Goal: Information Seeking & Learning: Learn about a topic

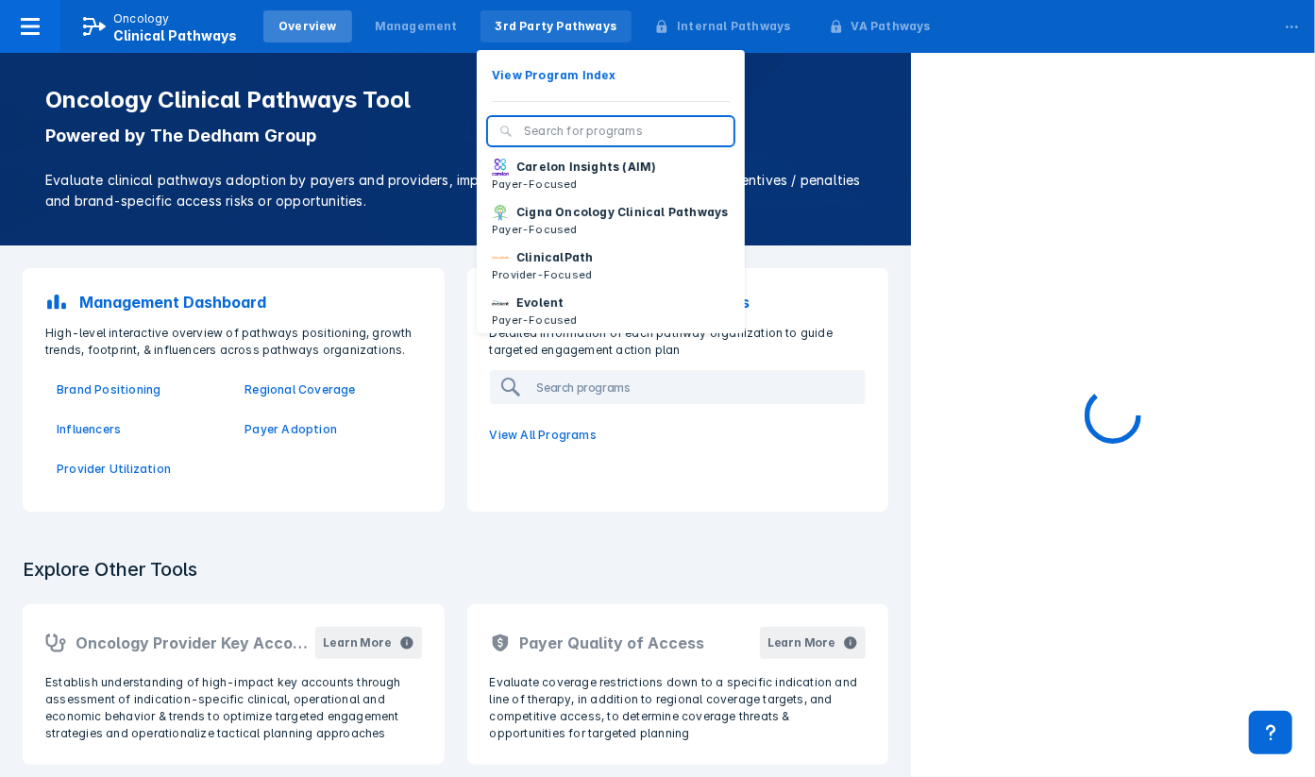
click at [519, 19] on div "3rd Party Pathways" at bounding box center [557, 26] width 122 height 17
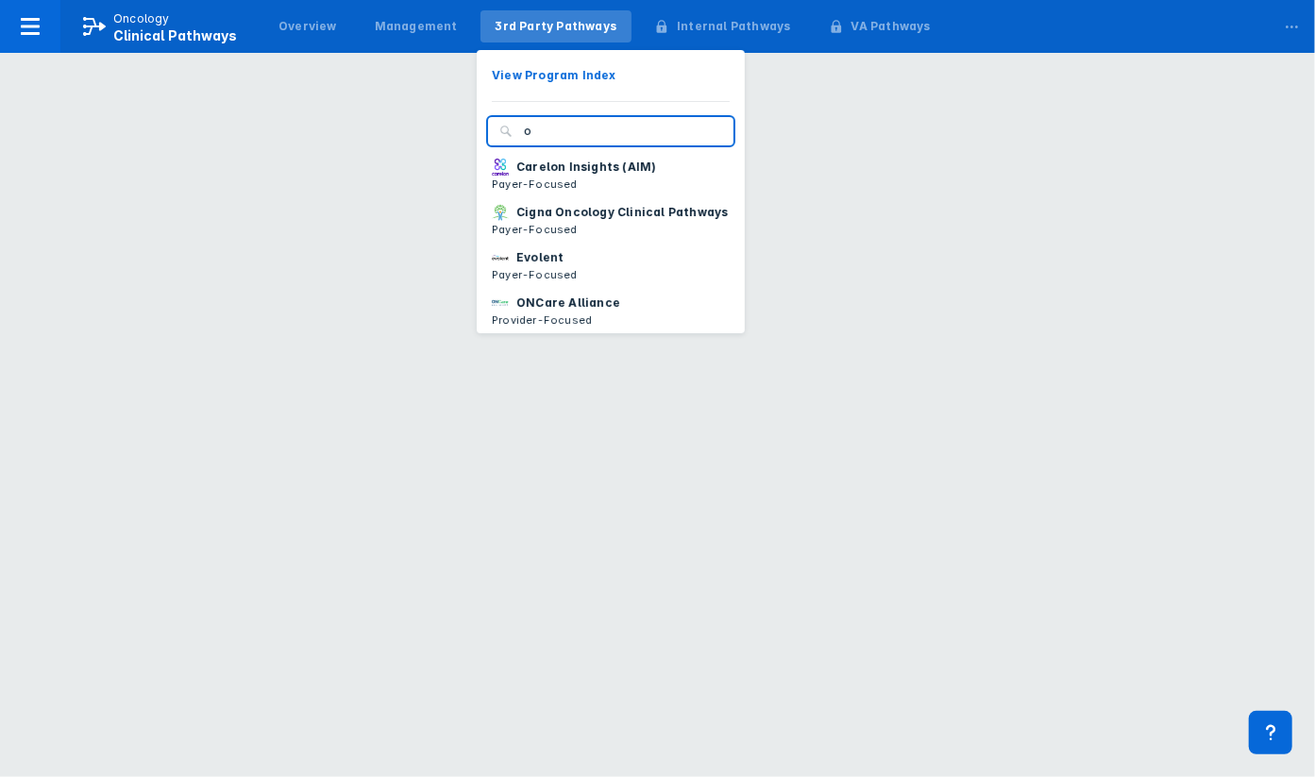
type input "o"
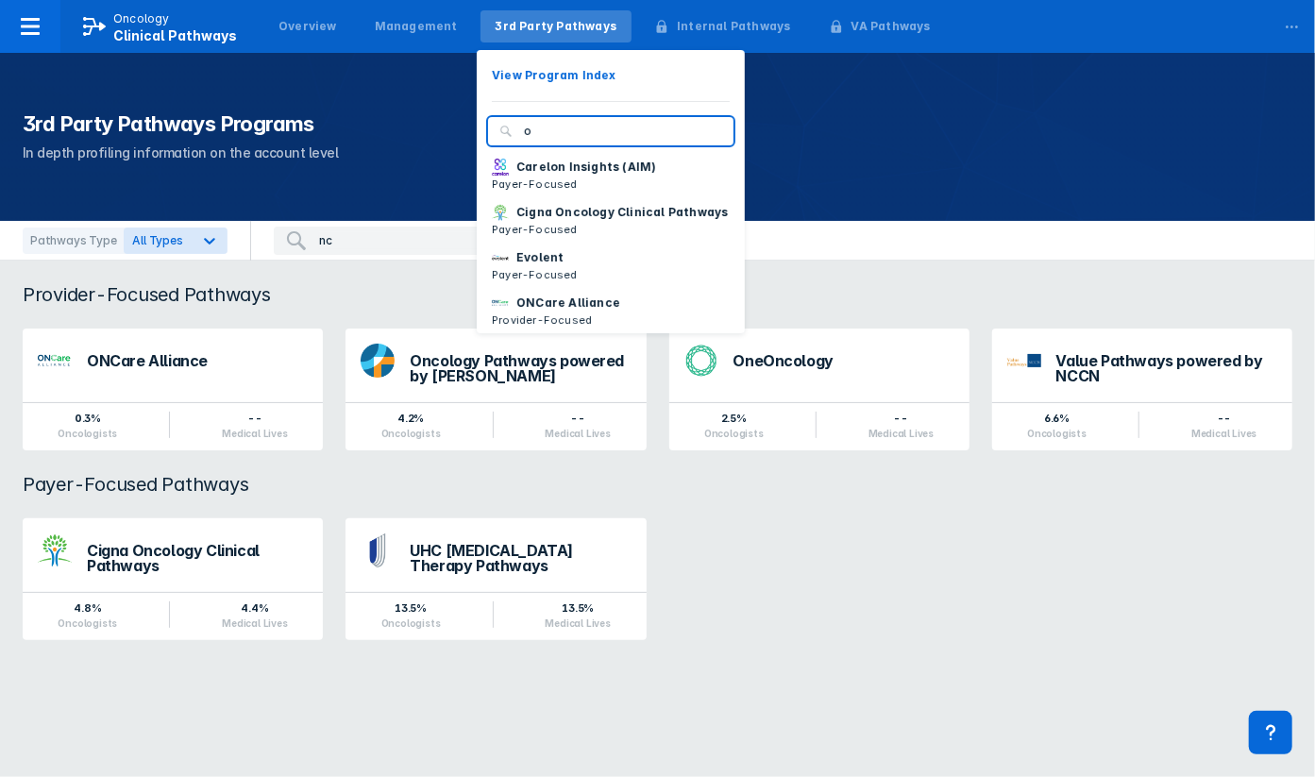
type input "nc"
click at [536, 136] on input "o" at bounding box center [623, 131] width 198 height 17
click at [515, 43] on div "3rd Party Pathways View Program Index Carelon Insights (AIM) Payer-Focused Cign…" at bounding box center [557, 26] width 160 height 47
click at [524, 128] on input "search" at bounding box center [623, 131] width 198 height 17
click at [546, 130] on input "search" at bounding box center [623, 131] width 198 height 17
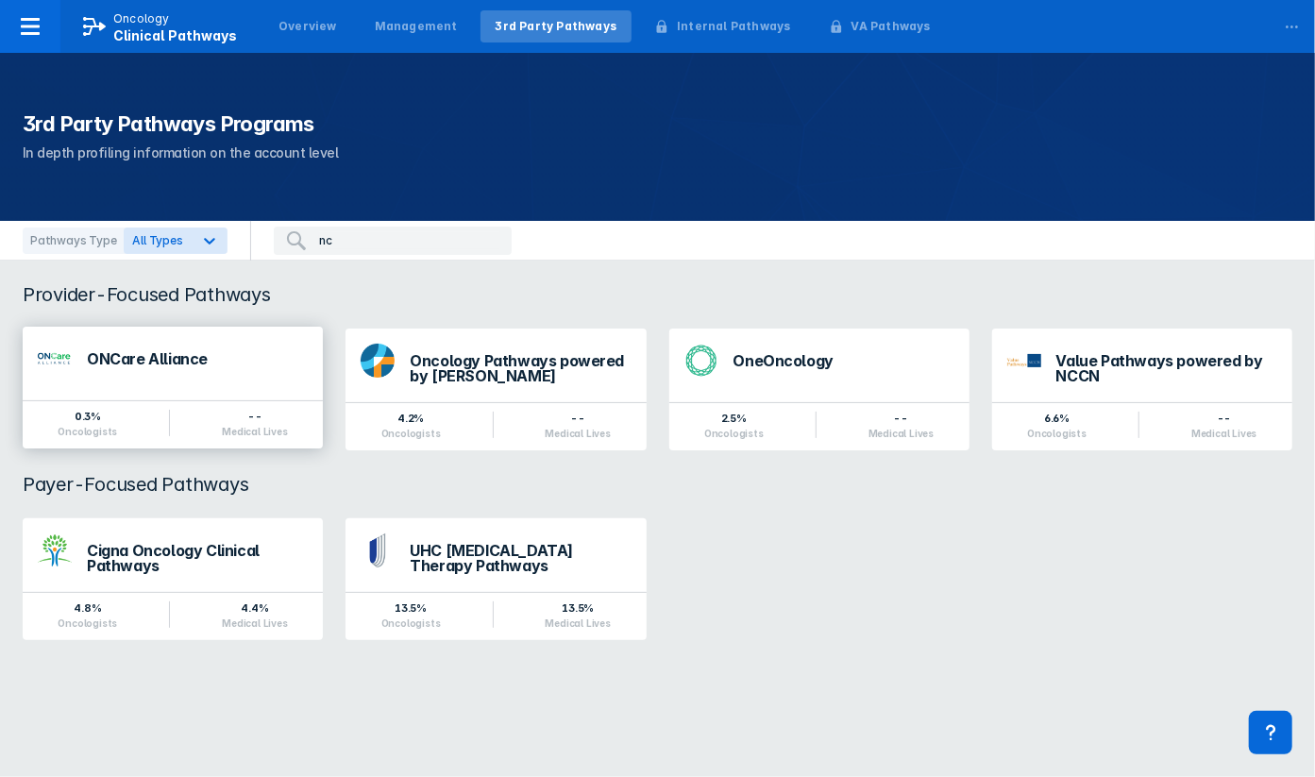
click at [184, 375] on div "ONCare Alliance" at bounding box center [197, 363] width 221 height 25
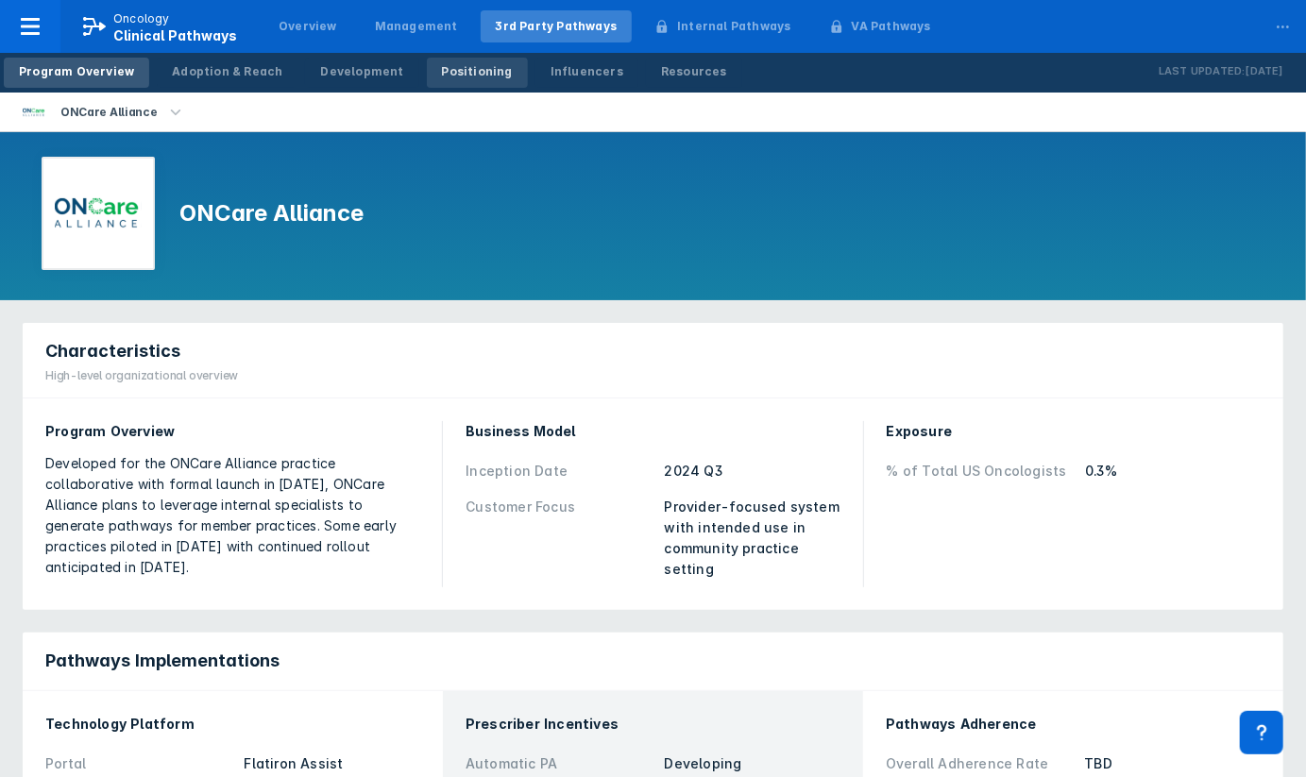
click at [448, 76] on div "Positioning" at bounding box center [477, 71] width 71 height 17
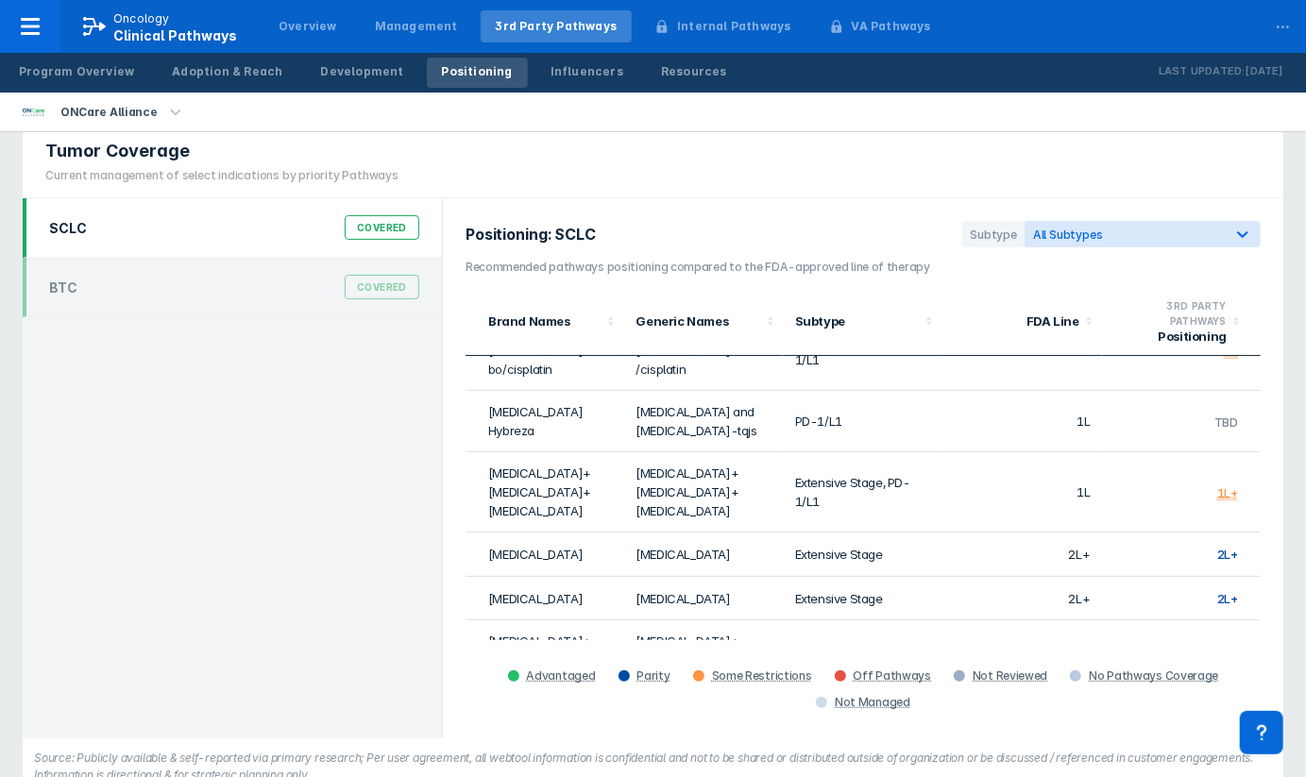
scroll to position [62, 0]
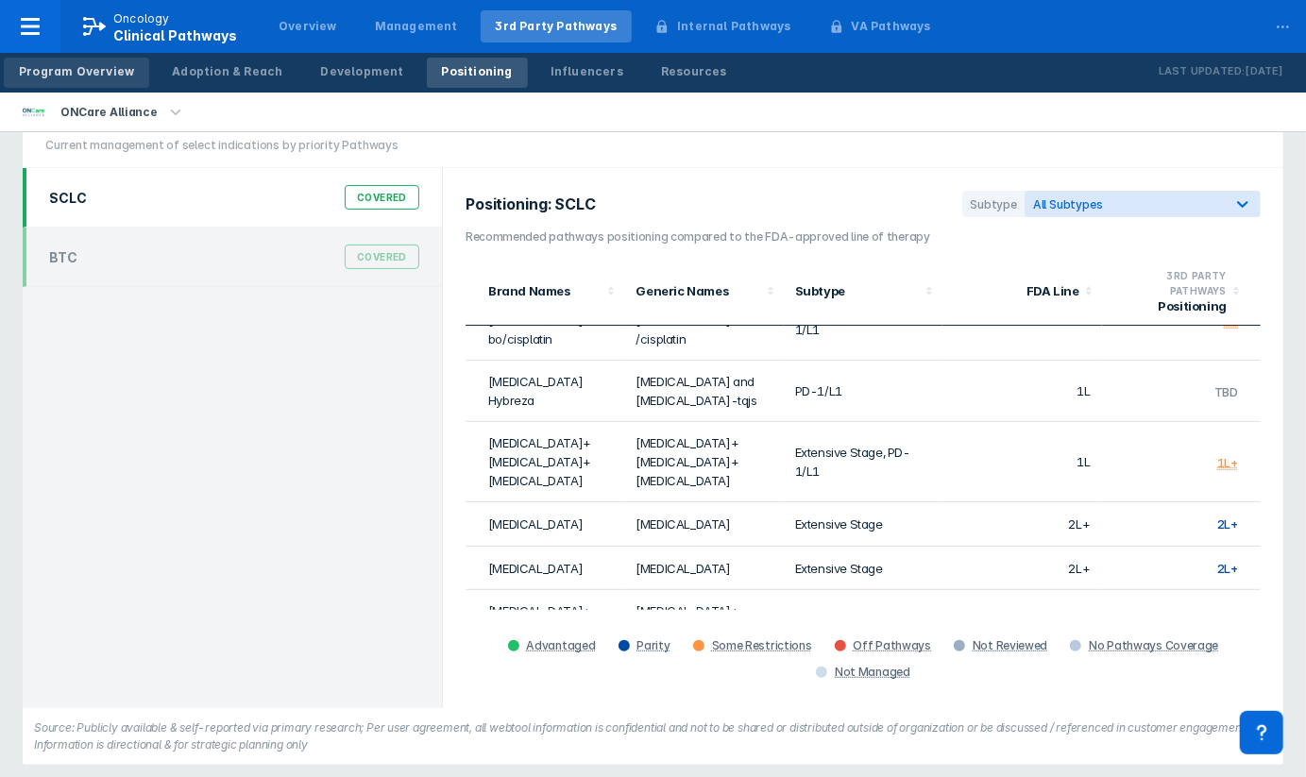
click at [85, 62] on link "Program Overview" at bounding box center [76, 73] width 145 height 30
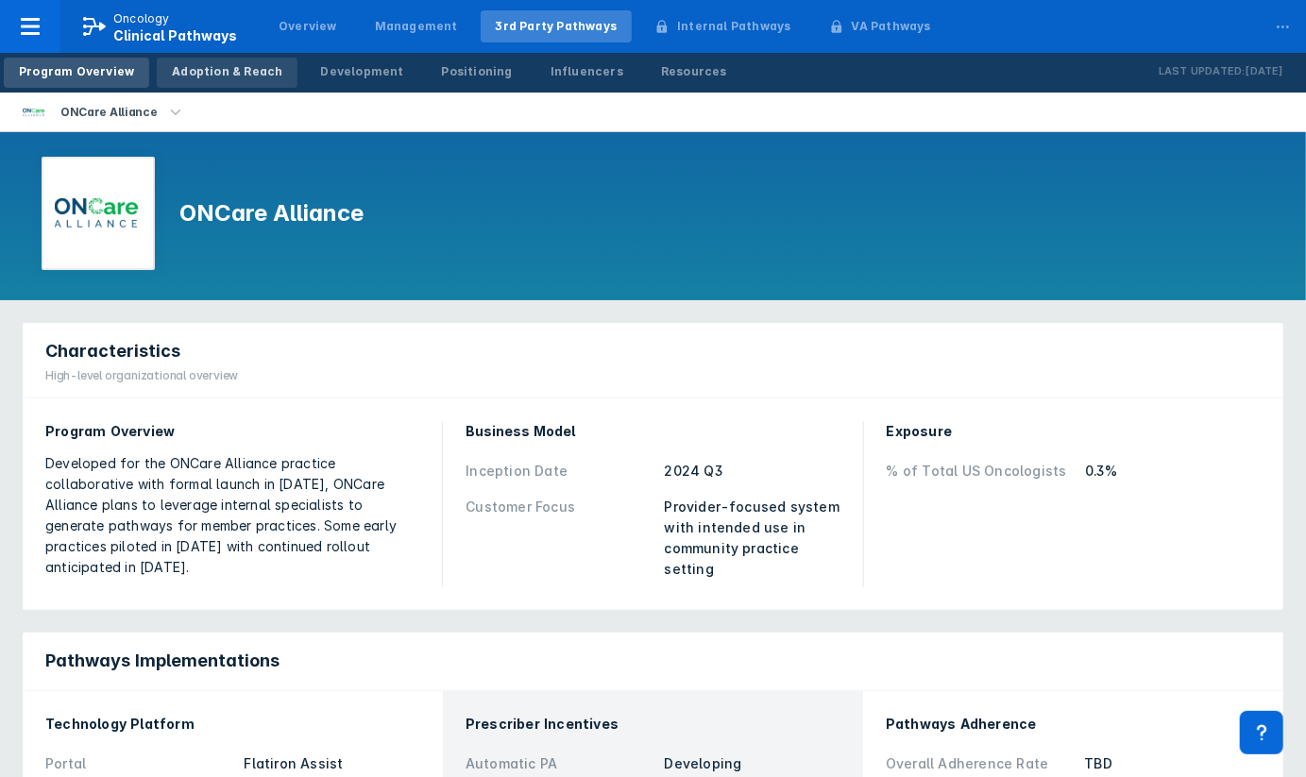
click at [216, 70] on div "Adoption & Reach" at bounding box center [227, 71] width 110 height 17
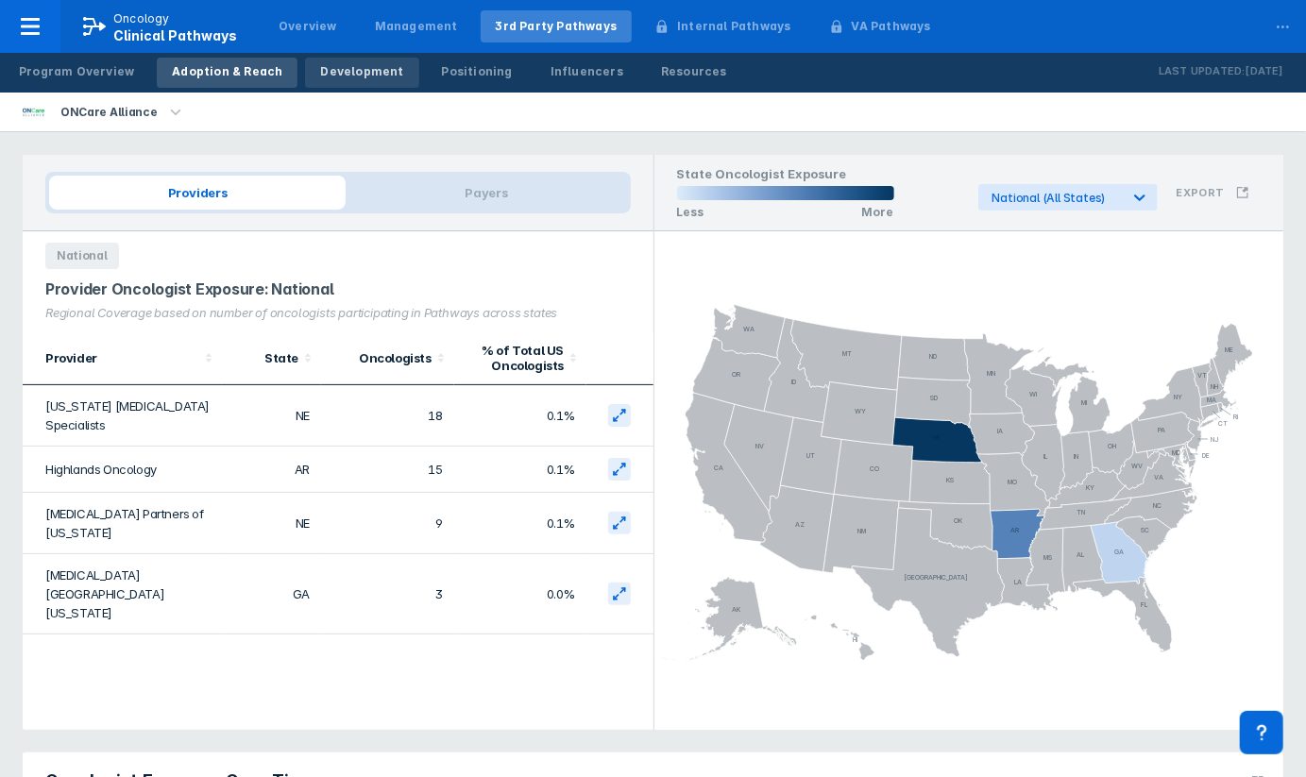
click at [320, 64] on div "Development" at bounding box center [361, 71] width 83 height 17
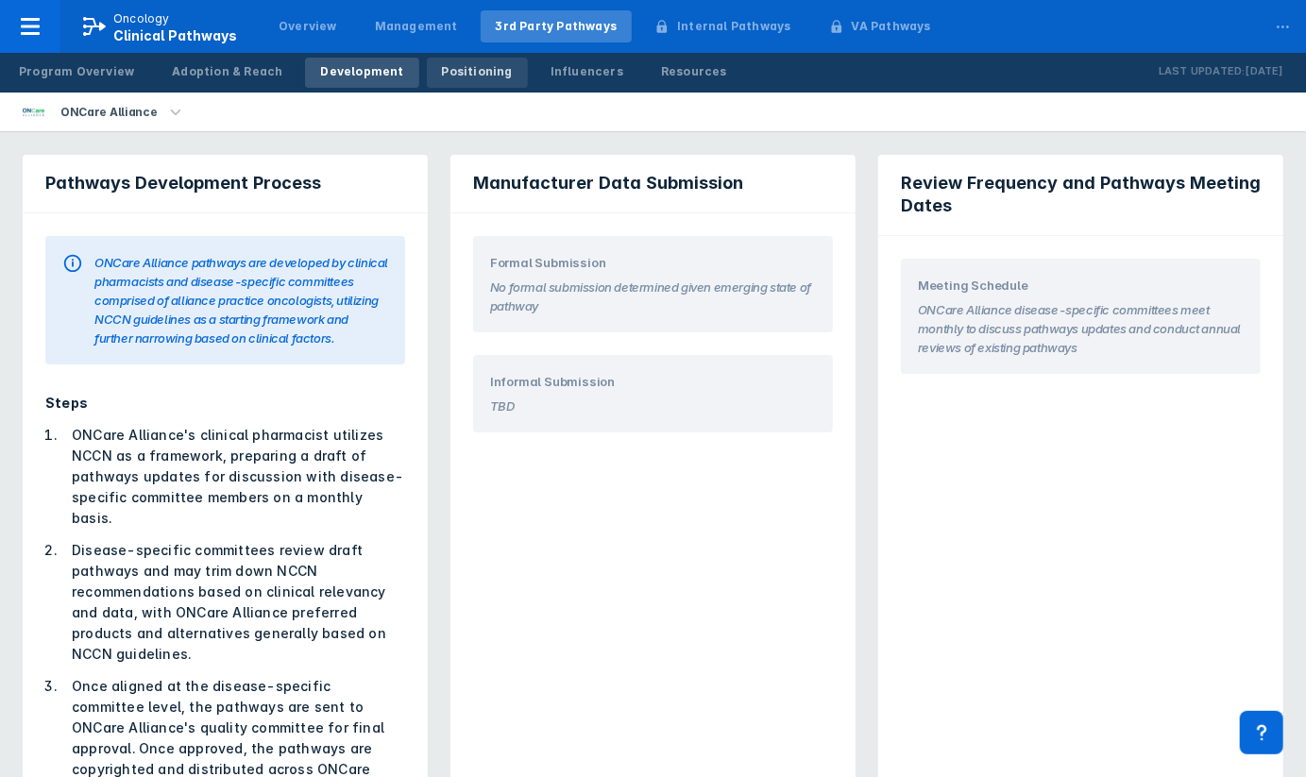
click at [464, 74] on div "Positioning" at bounding box center [477, 71] width 71 height 17
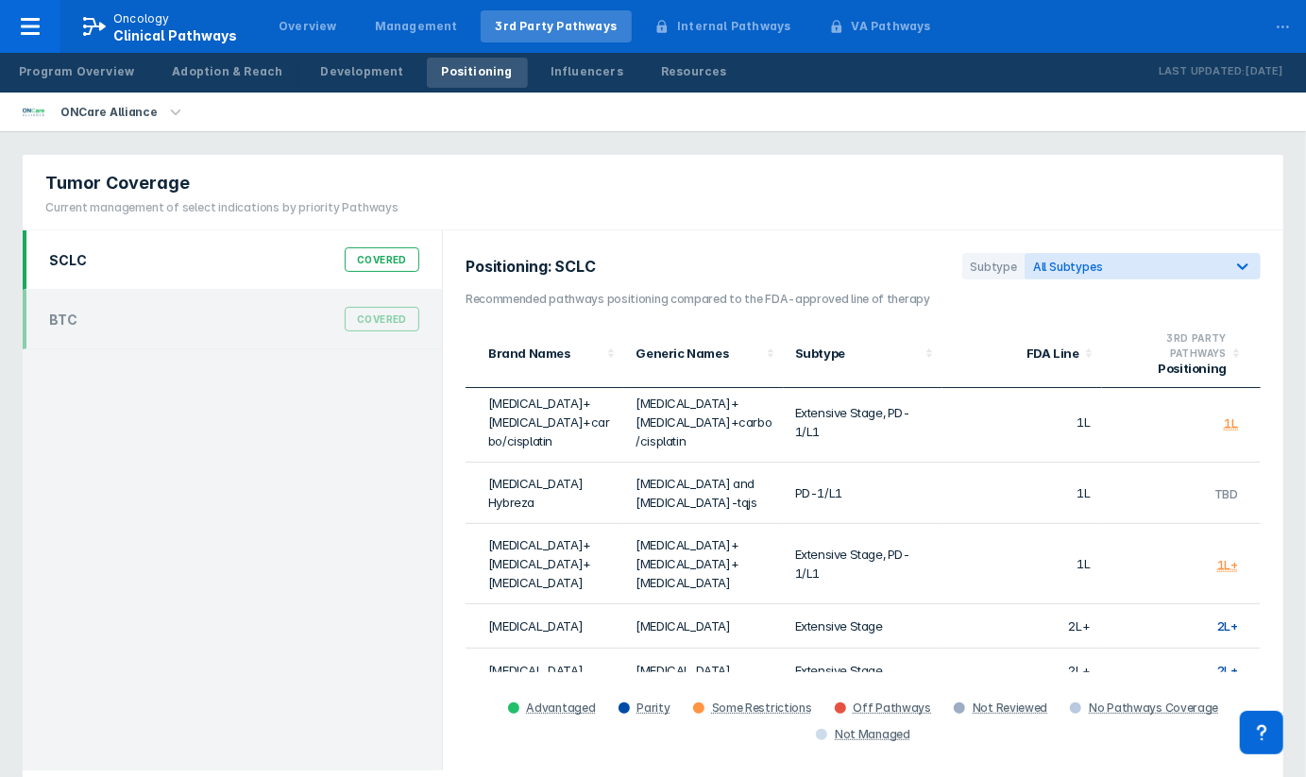
scroll to position [89, 0]
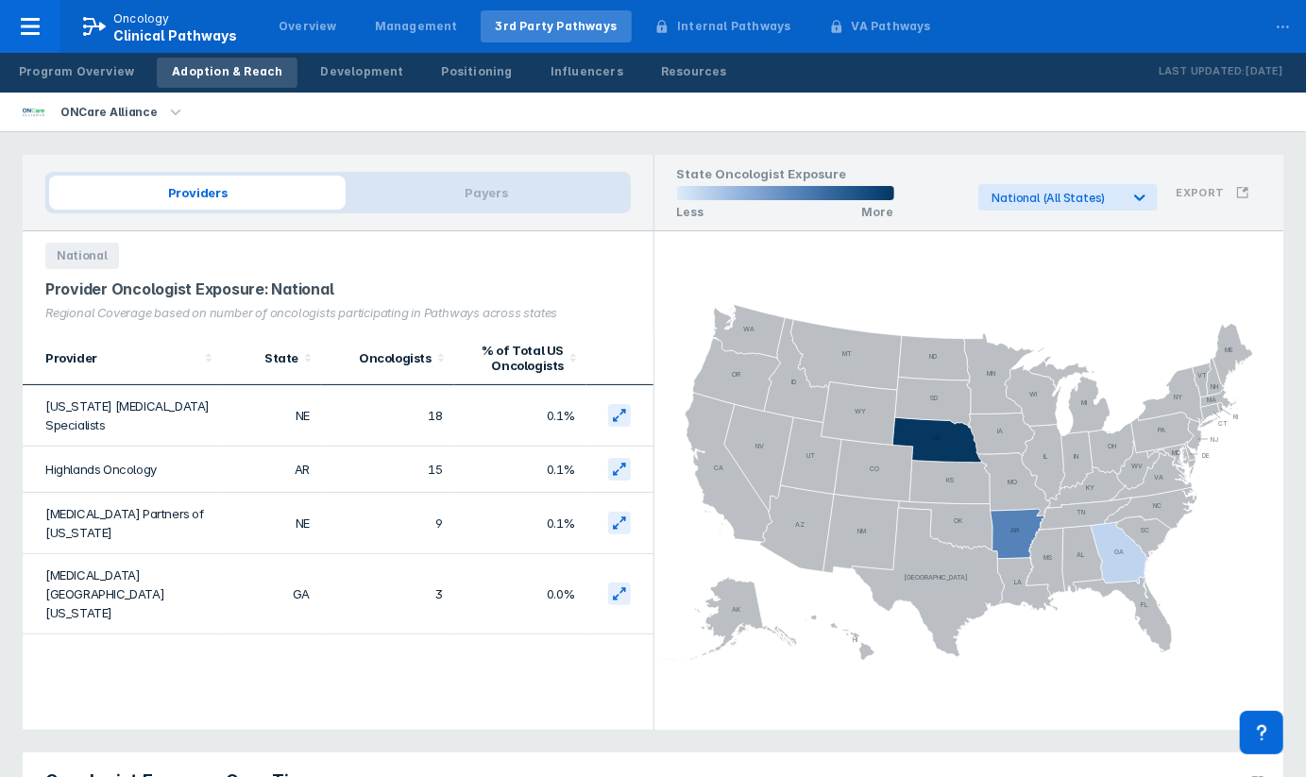
click at [327, 676] on div "Provider State Oncologists % of Total US Oncologists [US_STATE] [MEDICAL_DATA] …" at bounding box center [338, 530] width 631 height 399
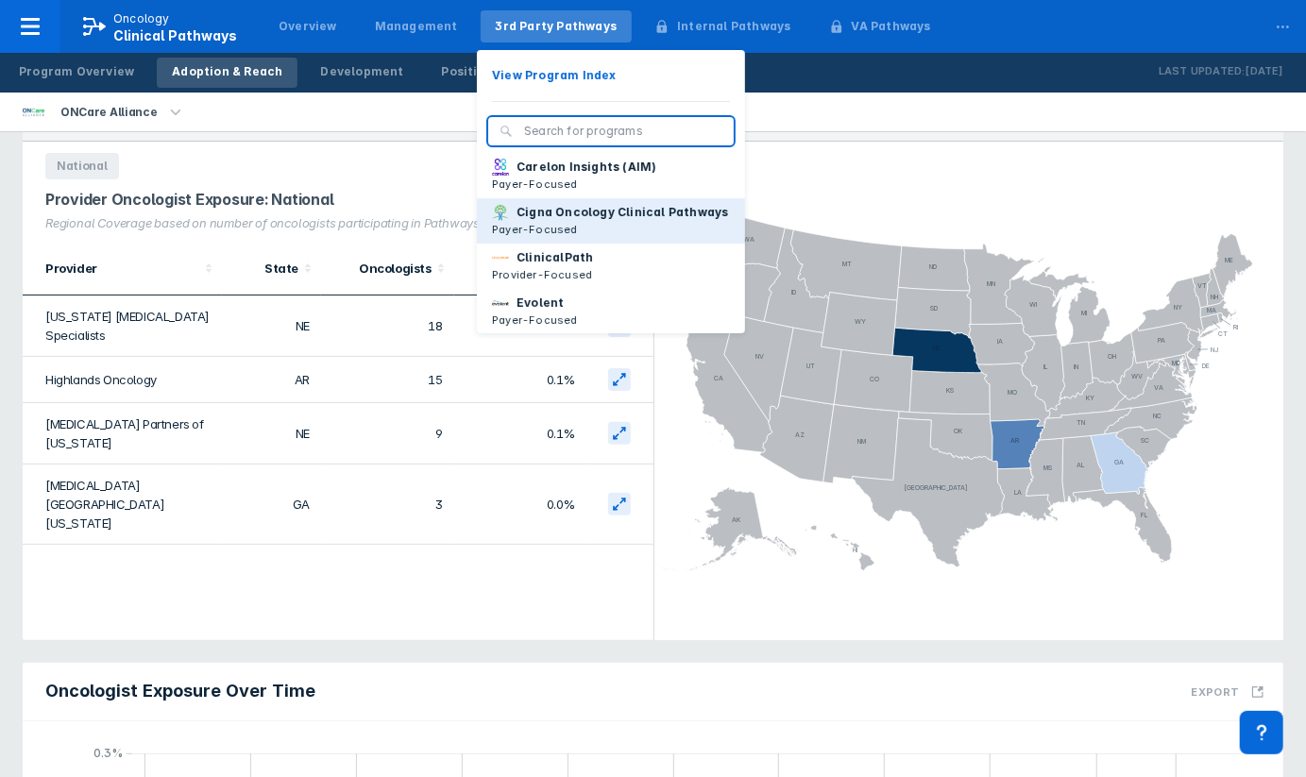
scroll to position [62, 0]
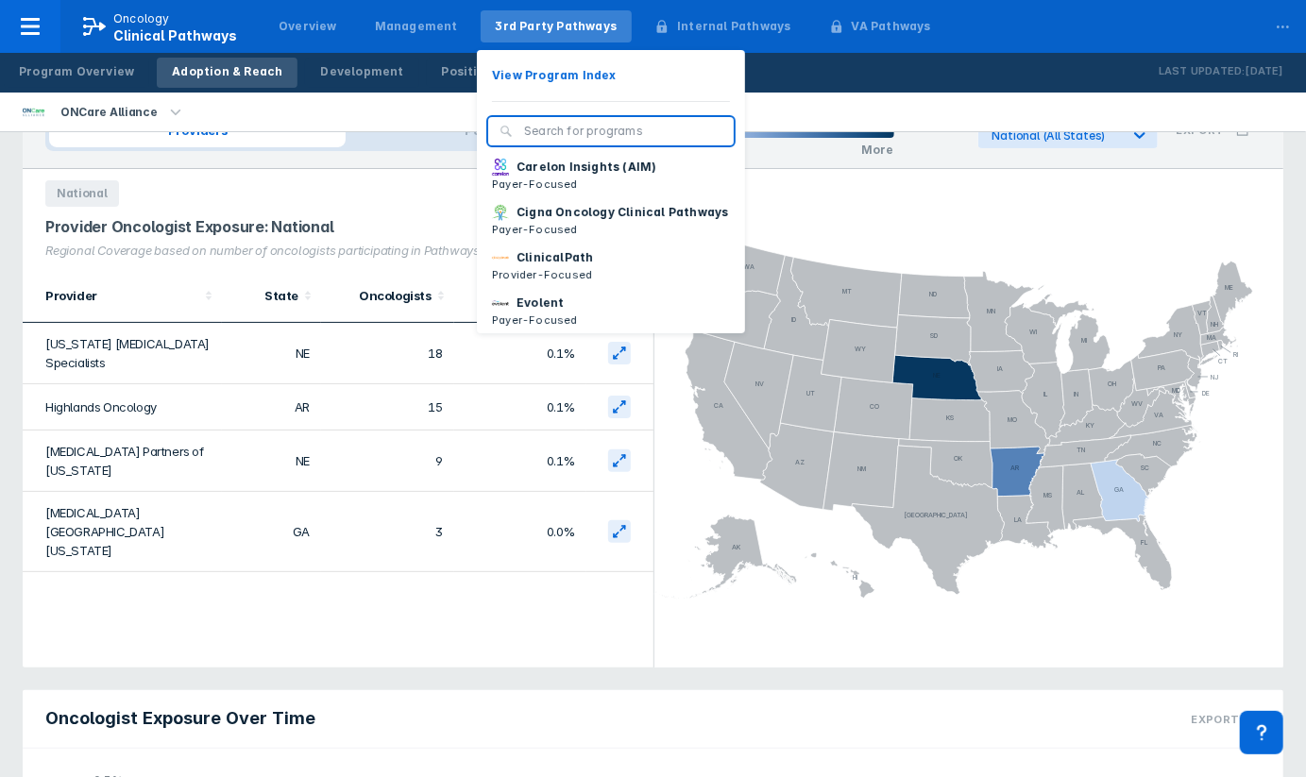
click at [533, 135] on input "search" at bounding box center [623, 131] width 198 height 17
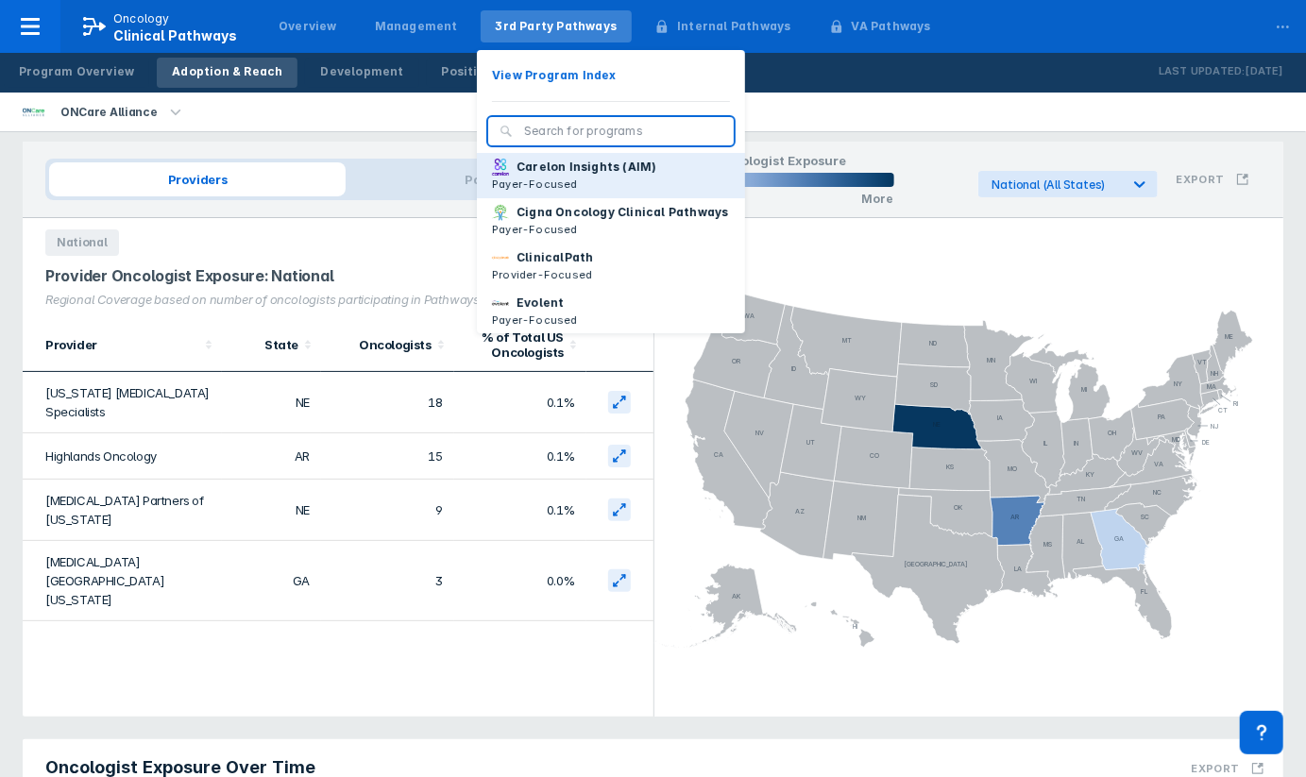
scroll to position [0, 0]
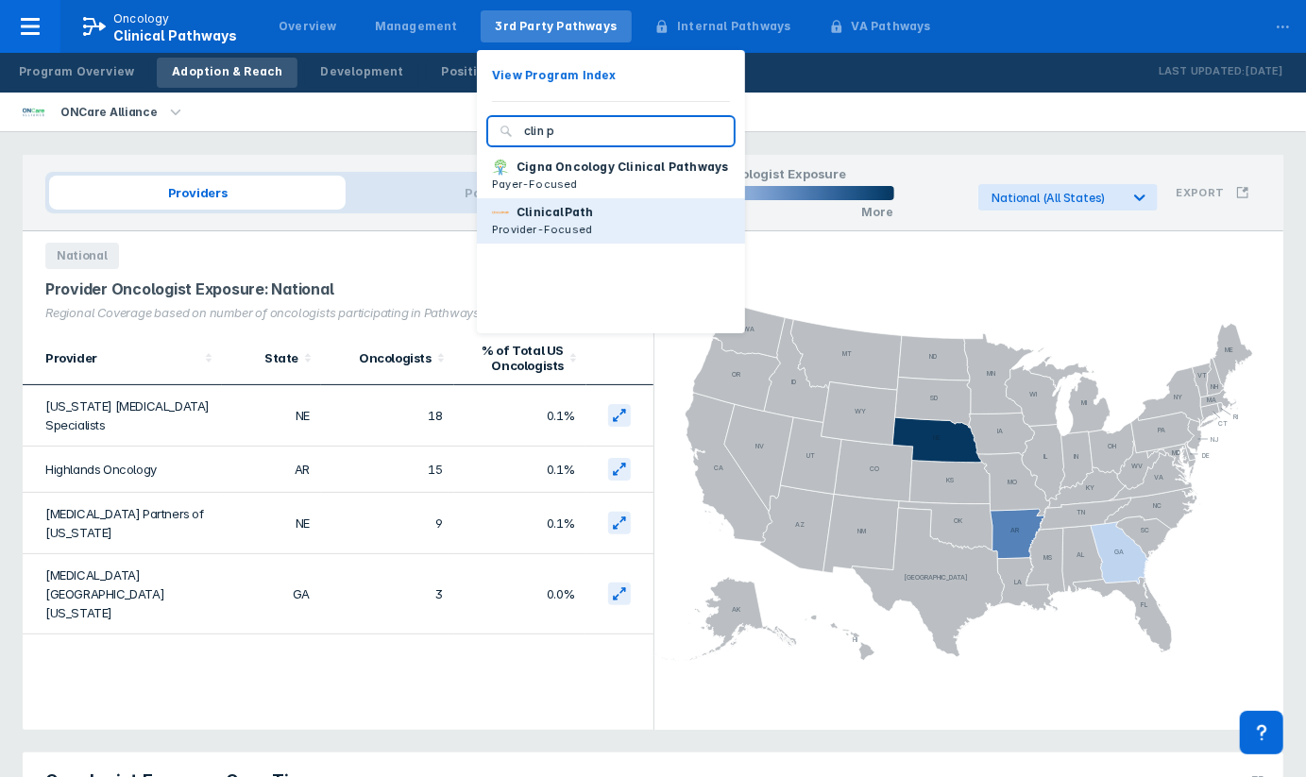
type input "clin p"
click at [519, 217] on p "ClinicalPath" at bounding box center [555, 212] width 76 height 17
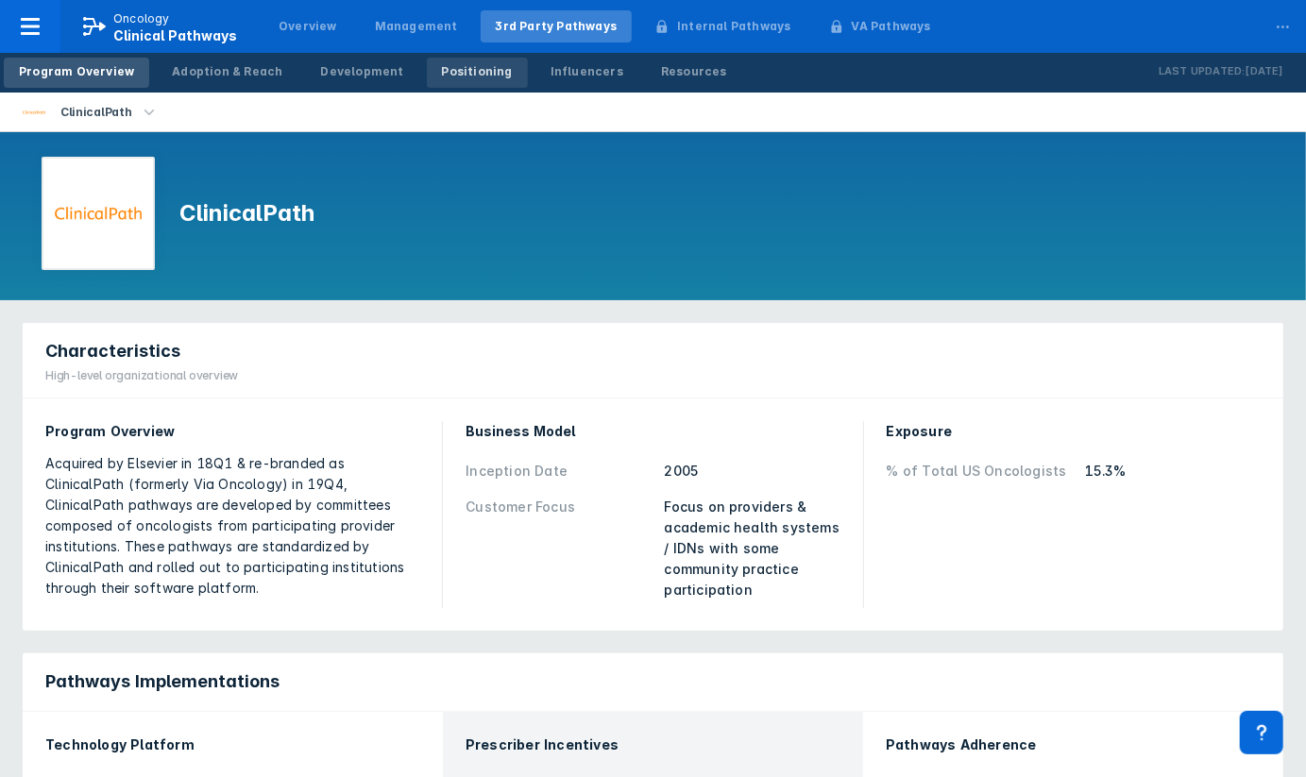
click at [462, 77] on div "Positioning" at bounding box center [477, 71] width 71 height 17
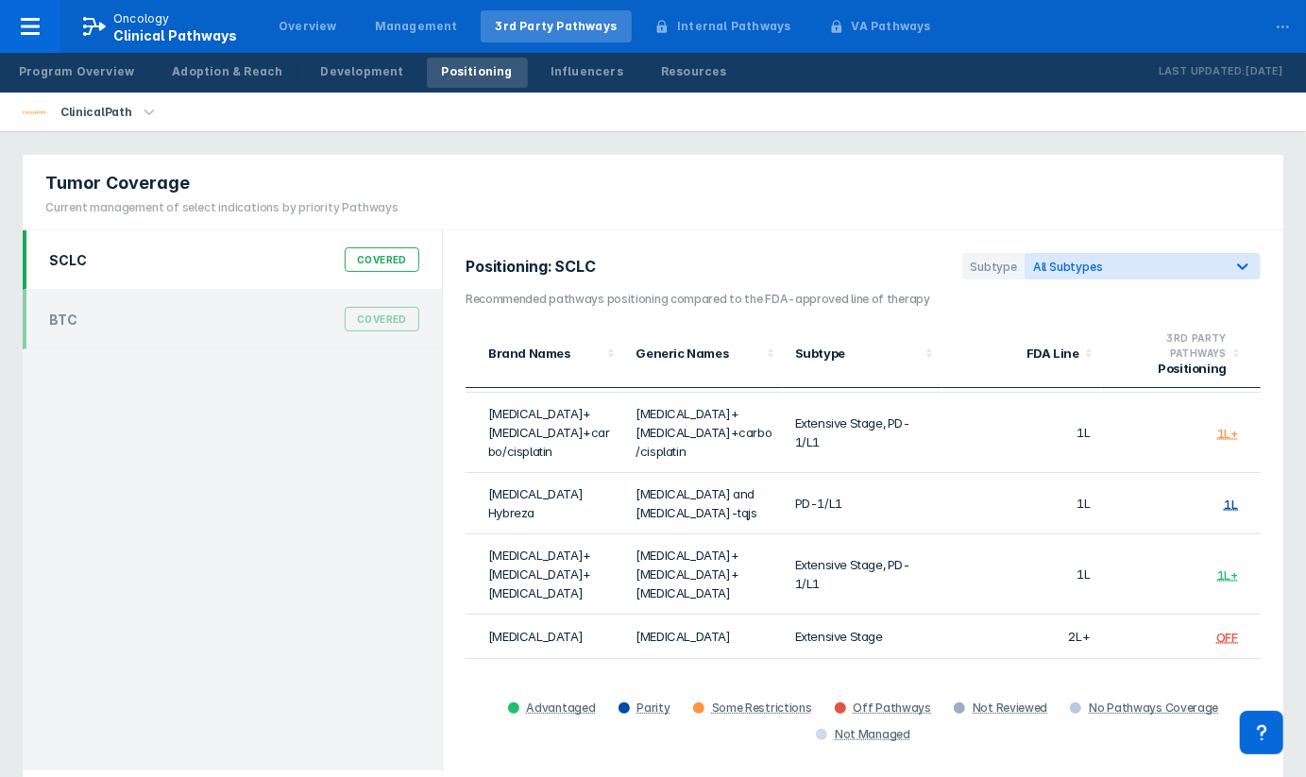
scroll to position [91, 0]
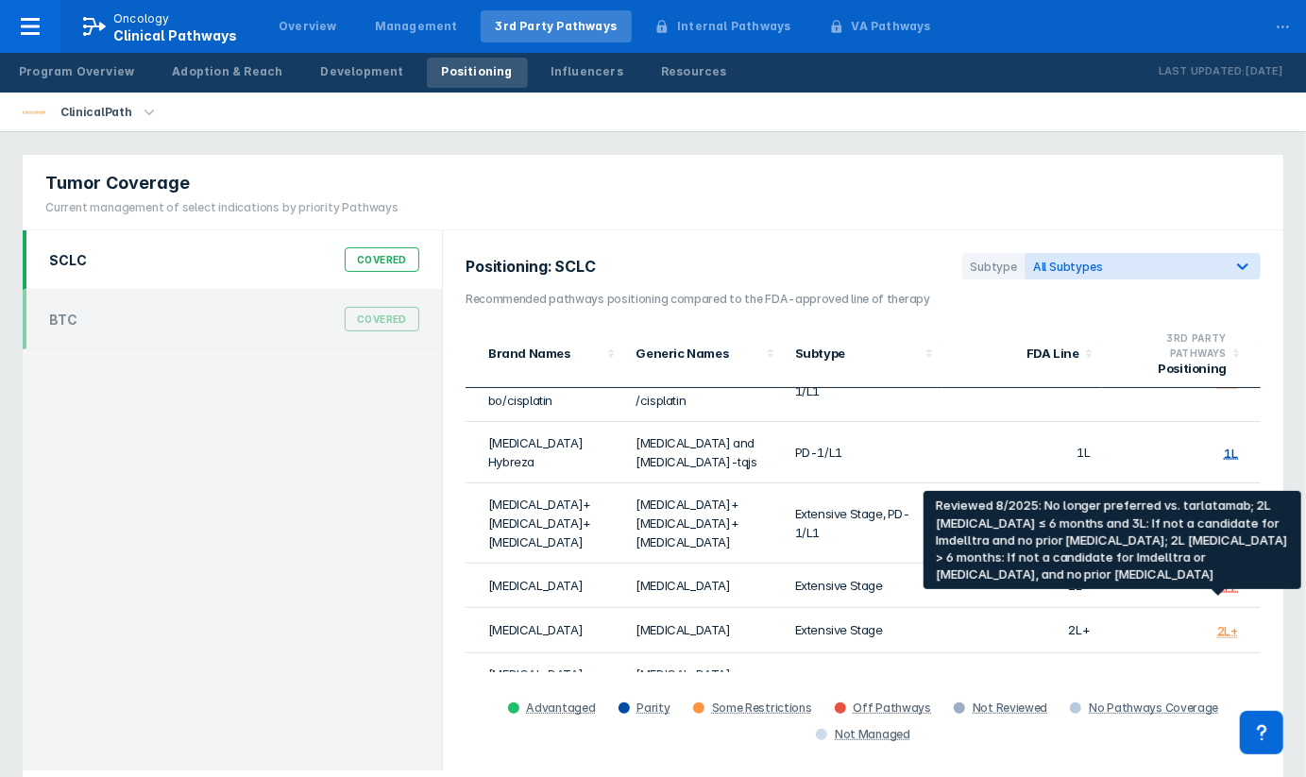
click at [1217, 624] on div "2L+" at bounding box center [1227, 631] width 21 height 15
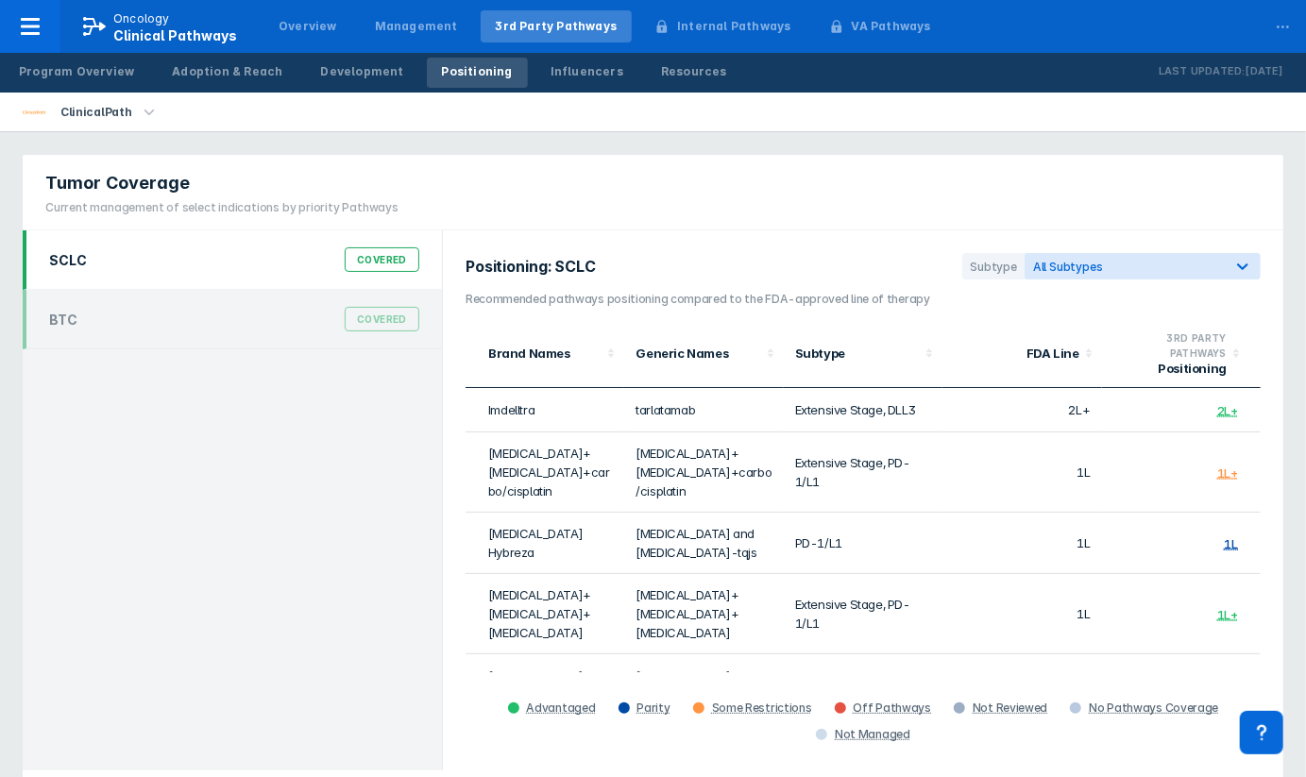
scroll to position [8, 0]
